Goal: Information Seeking & Learning: Check status

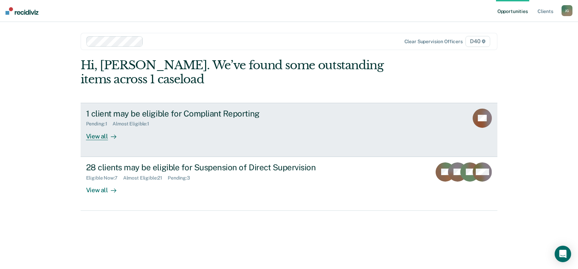
click at [99, 137] on div "View all" at bounding box center [105, 133] width 38 height 13
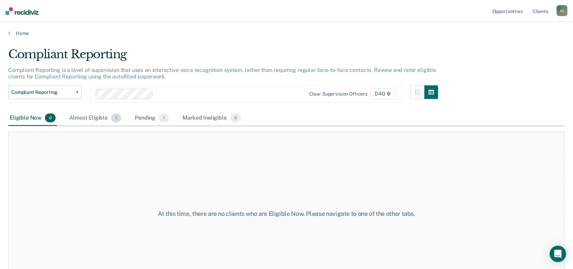
click at [91, 118] on div "Almost Eligible 1" at bounding box center [95, 118] width 55 height 15
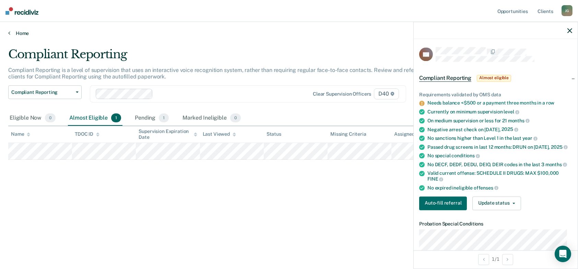
click at [10, 31] on link "Home" at bounding box center [288, 33] width 561 height 6
